Goal: Navigation & Orientation: Understand site structure

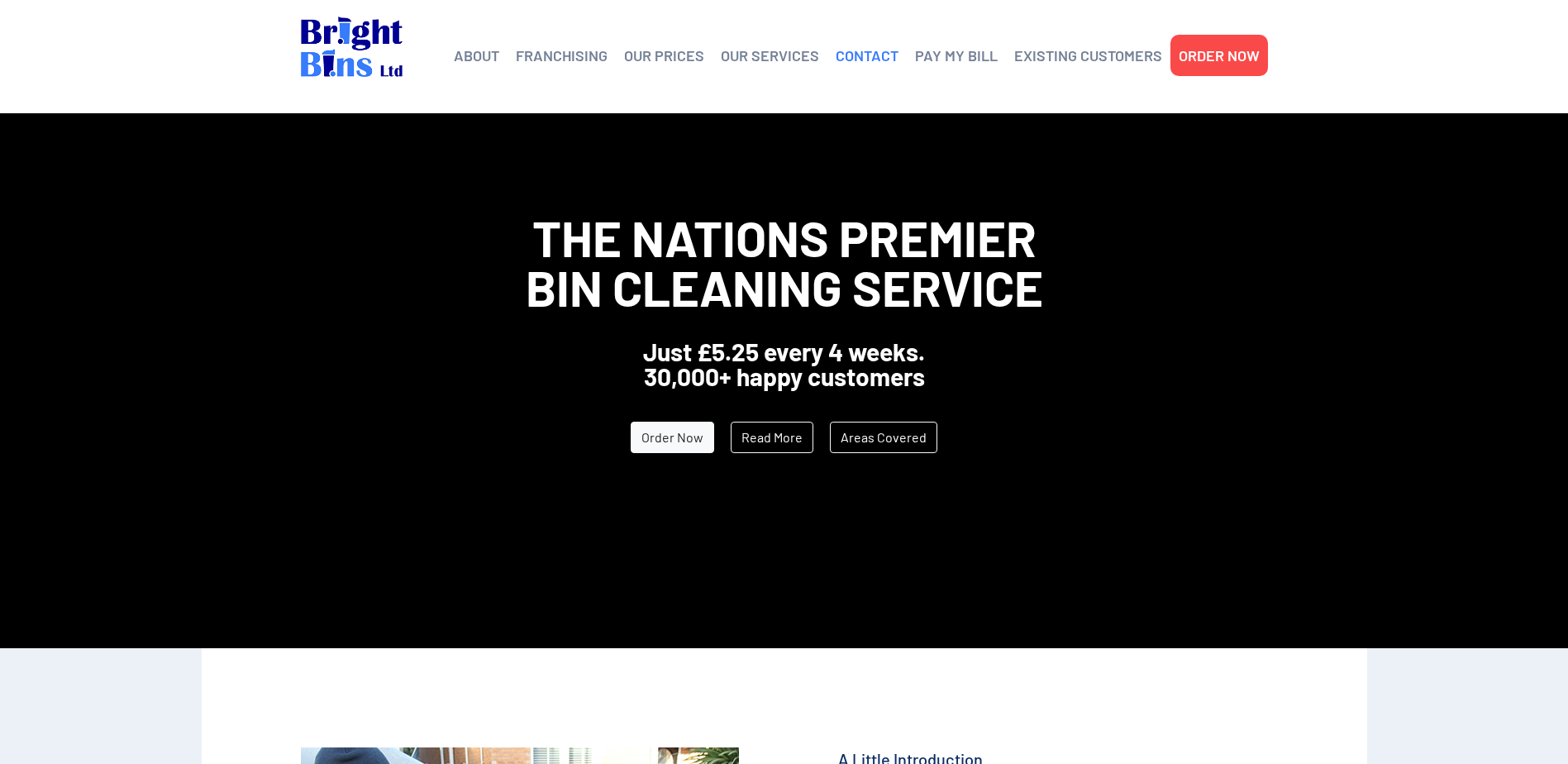
click at [874, 59] on link "CONTACT" at bounding box center [867, 55] width 62 height 25
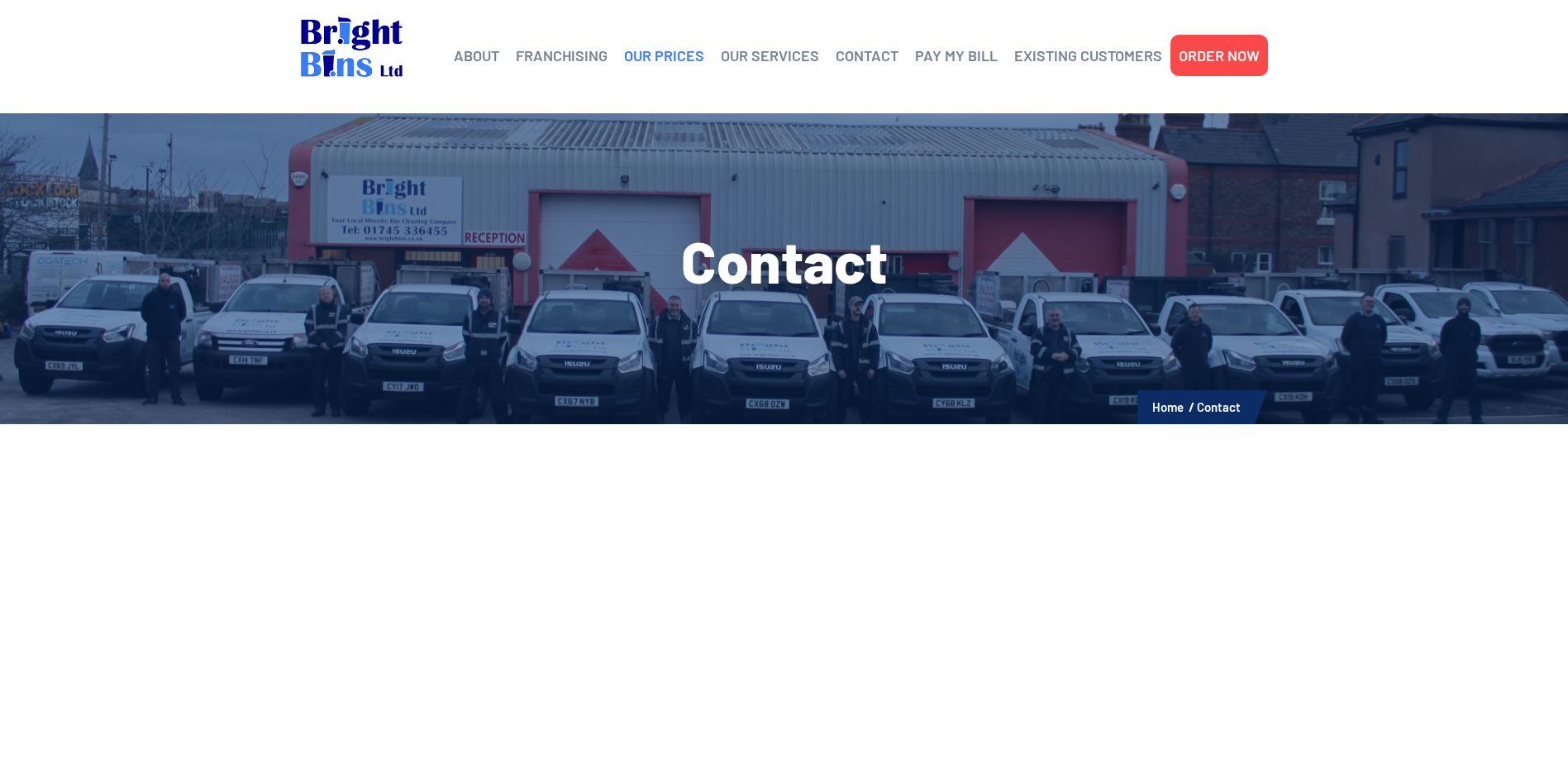
click at [652, 55] on link "OUR PRICES" at bounding box center [664, 55] width 80 height 25
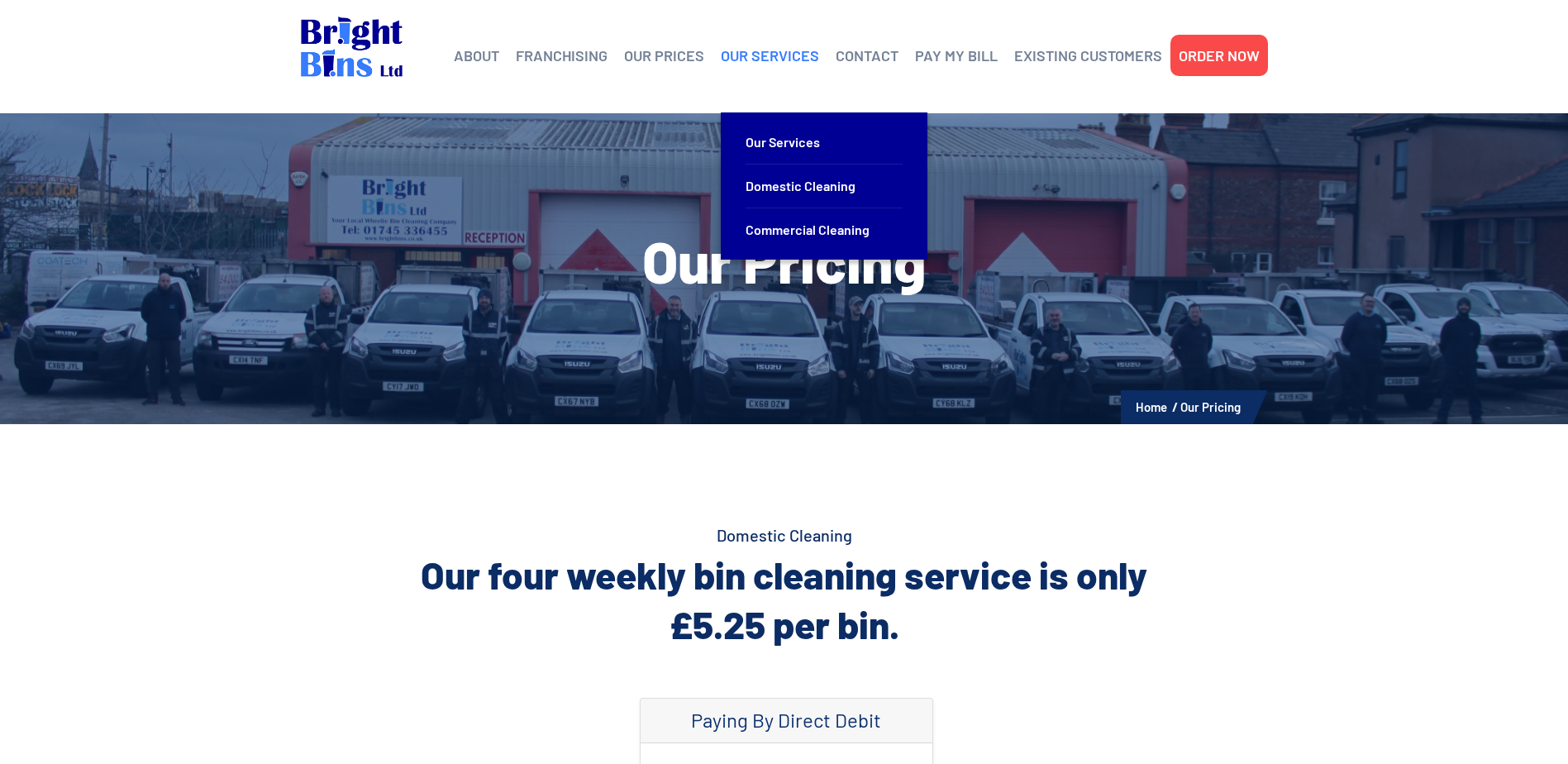
click at [771, 58] on link "OUR SERVICES" at bounding box center [770, 55] width 98 height 25
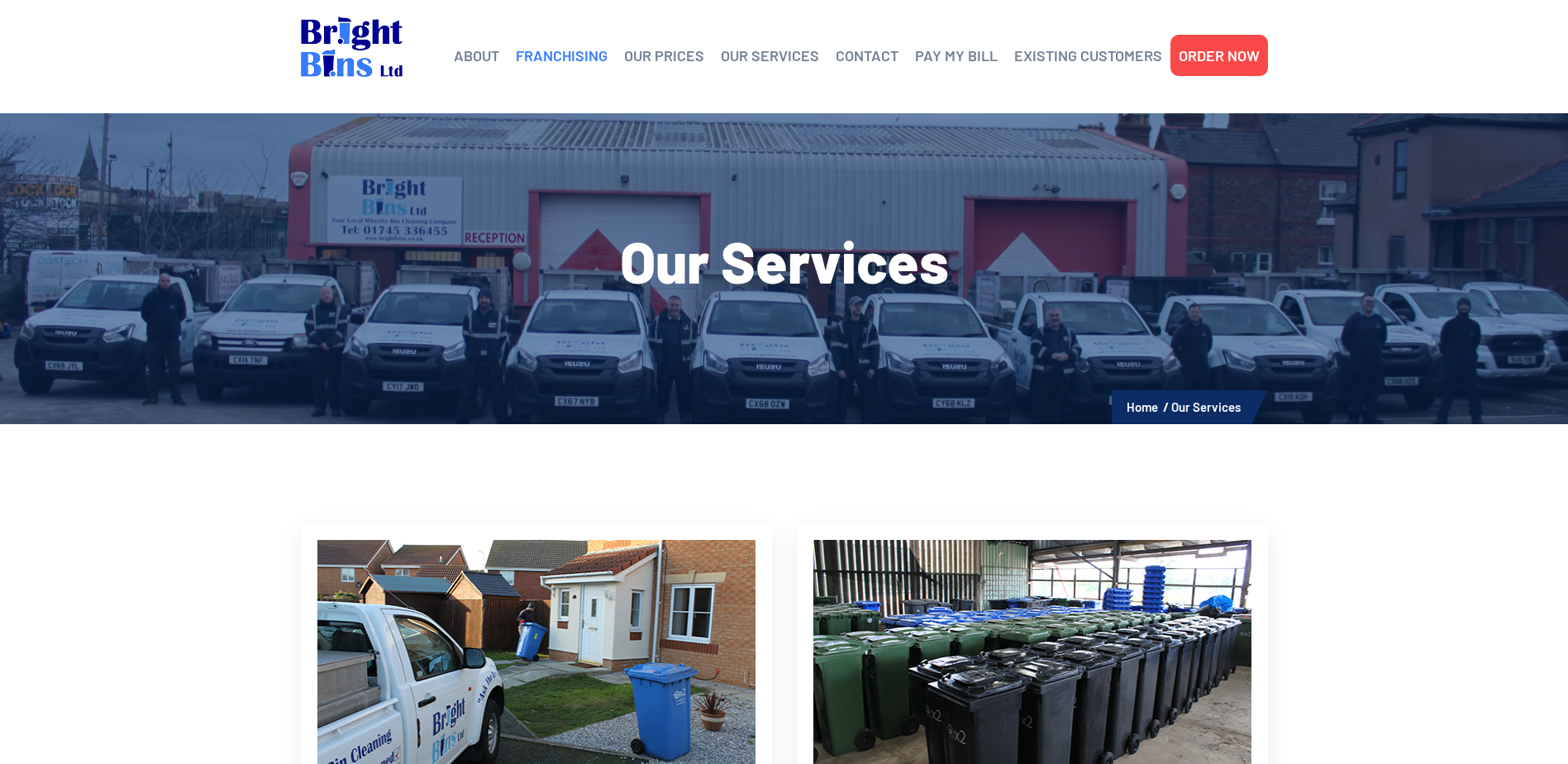
click at [561, 62] on link "FRANCHISING" at bounding box center [562, 55] width 91 height 25
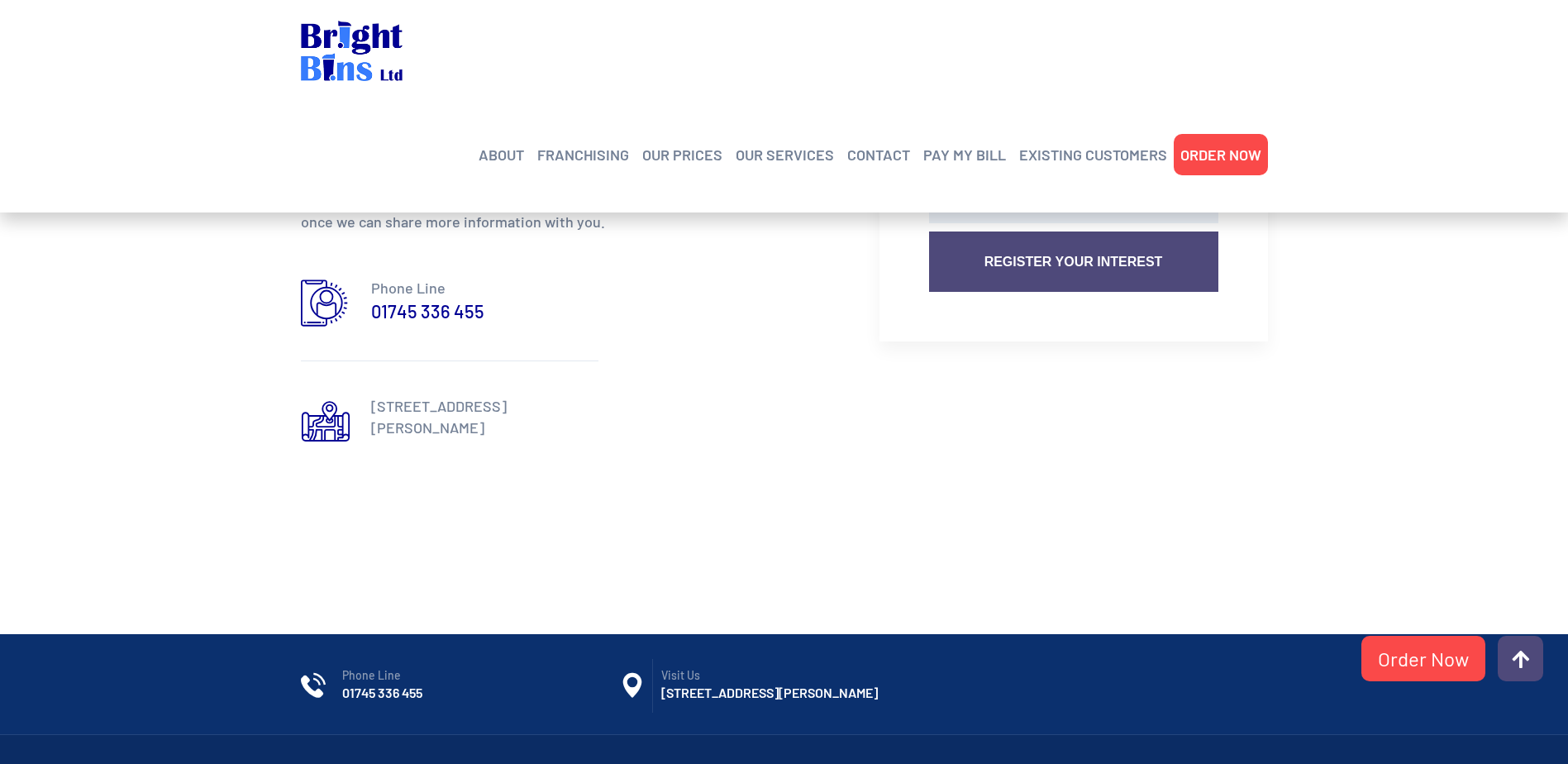
scroll to position [1724, 0]
